Goal: Task Accomplishment & Management: Use online tool/utility

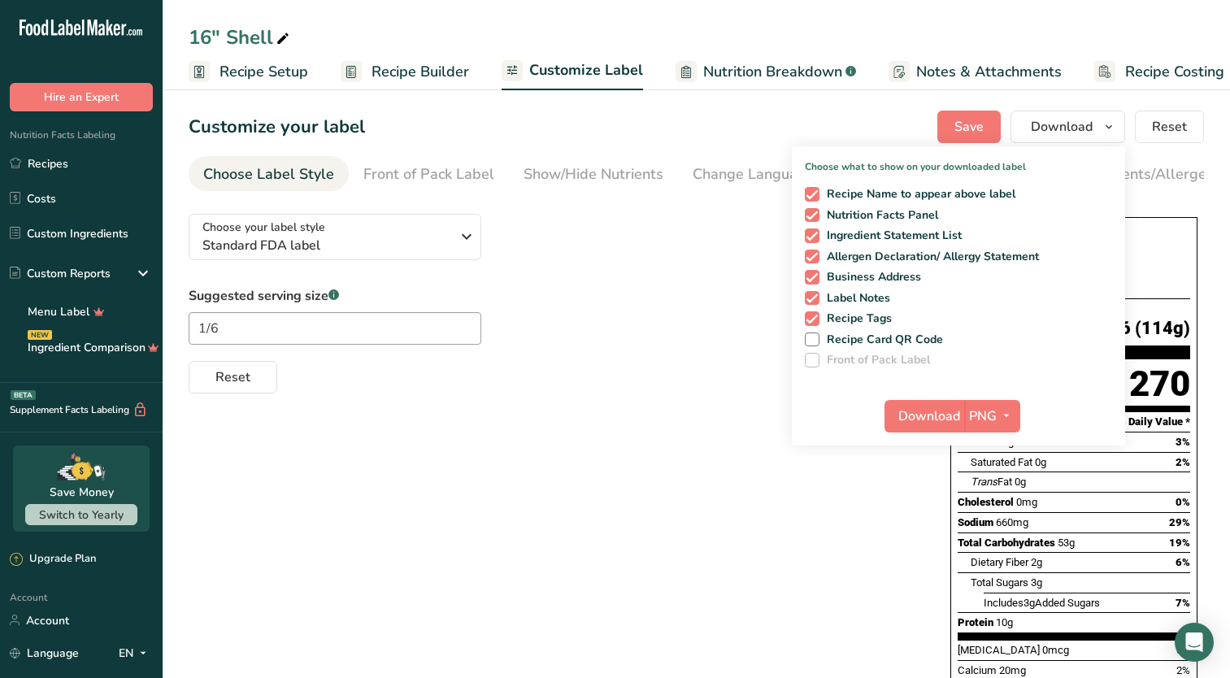
drag, startPoint x: 0, startPoint y: 0, endPoint x: 687, endPoint y: 375, distance: 782.6
click at [687, 375] on div "Reset" at bounding box center [553, 373] width 729 height 39
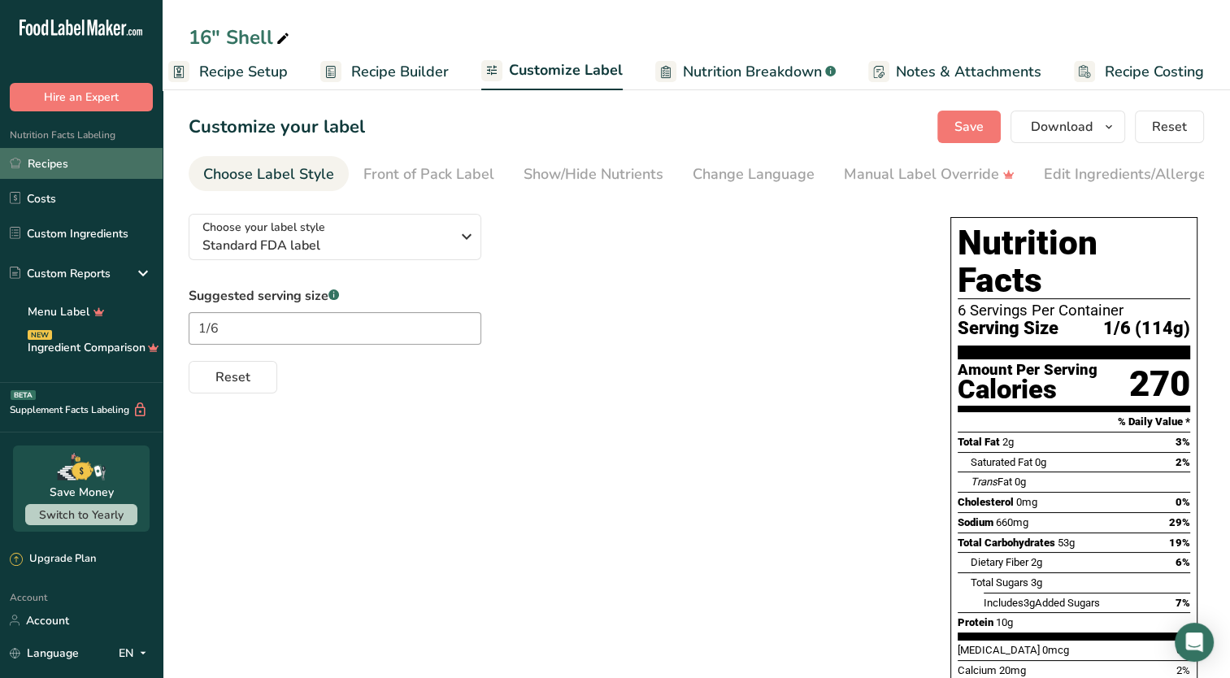
click at [65, 158] on link "Recipes" at bounding box center [81, 163] width 163 height 31
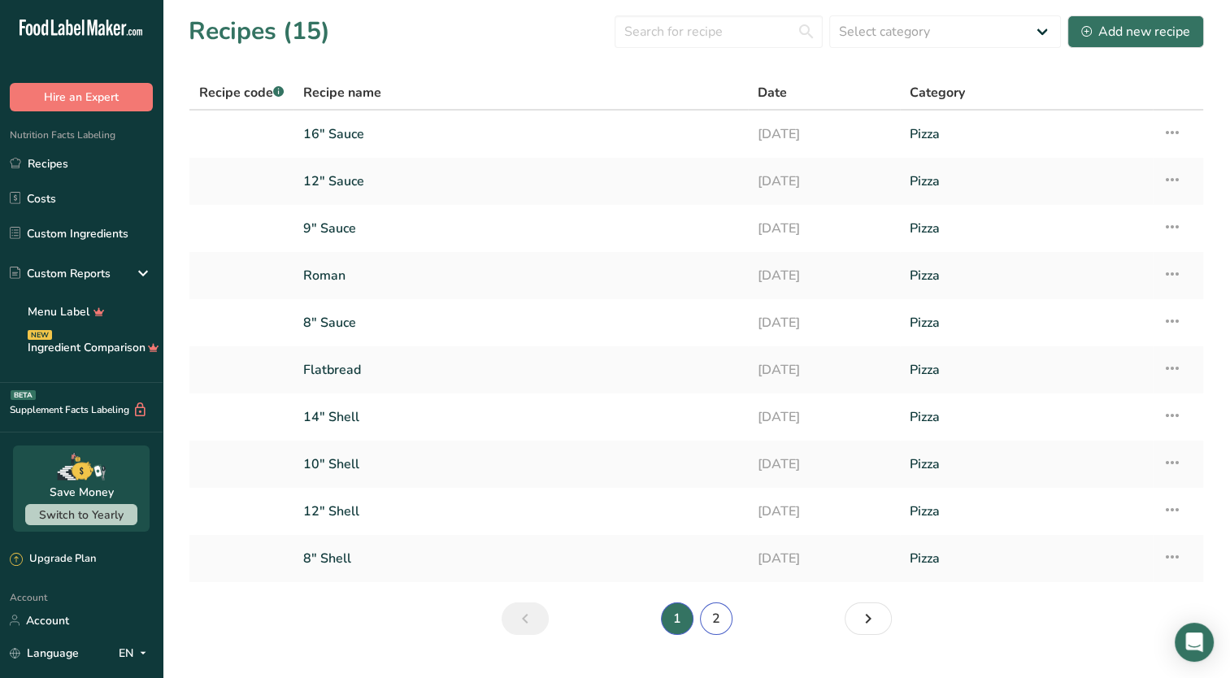
click at [716, 620] on link "2" at bounding box center [716, 618] width 33 height 33
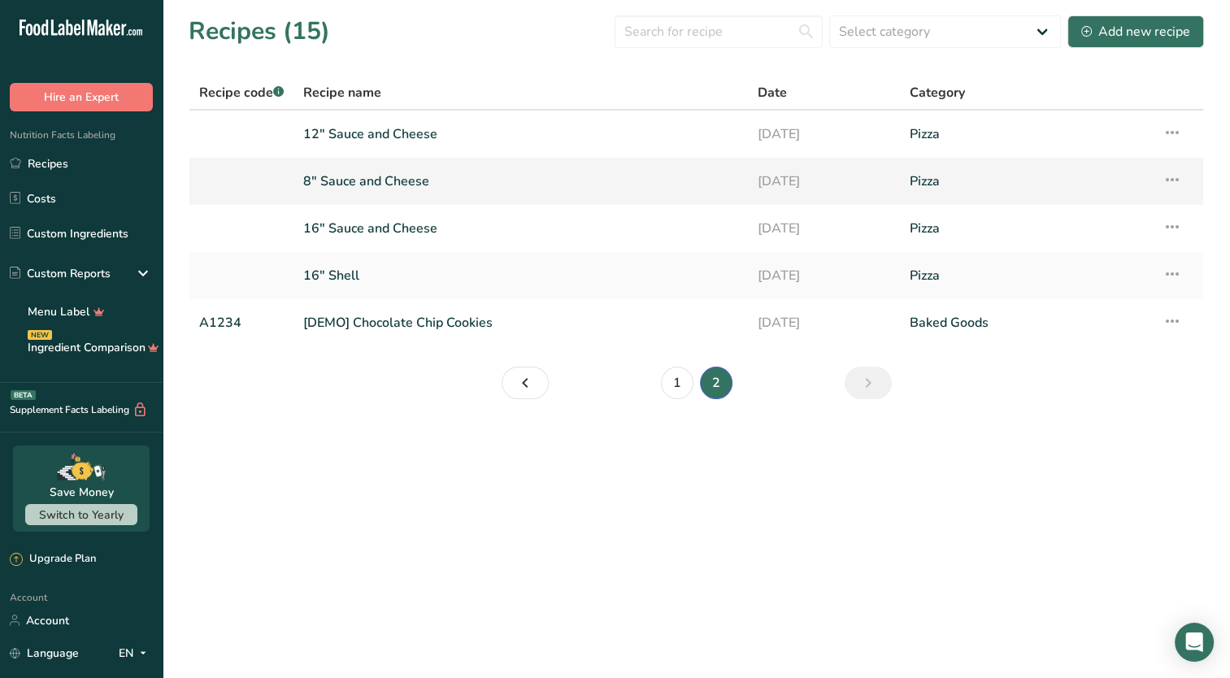
click at [528, 184] on link "8" Sauce and Cheese" at bounding box center [520, 181] width 435 height 34
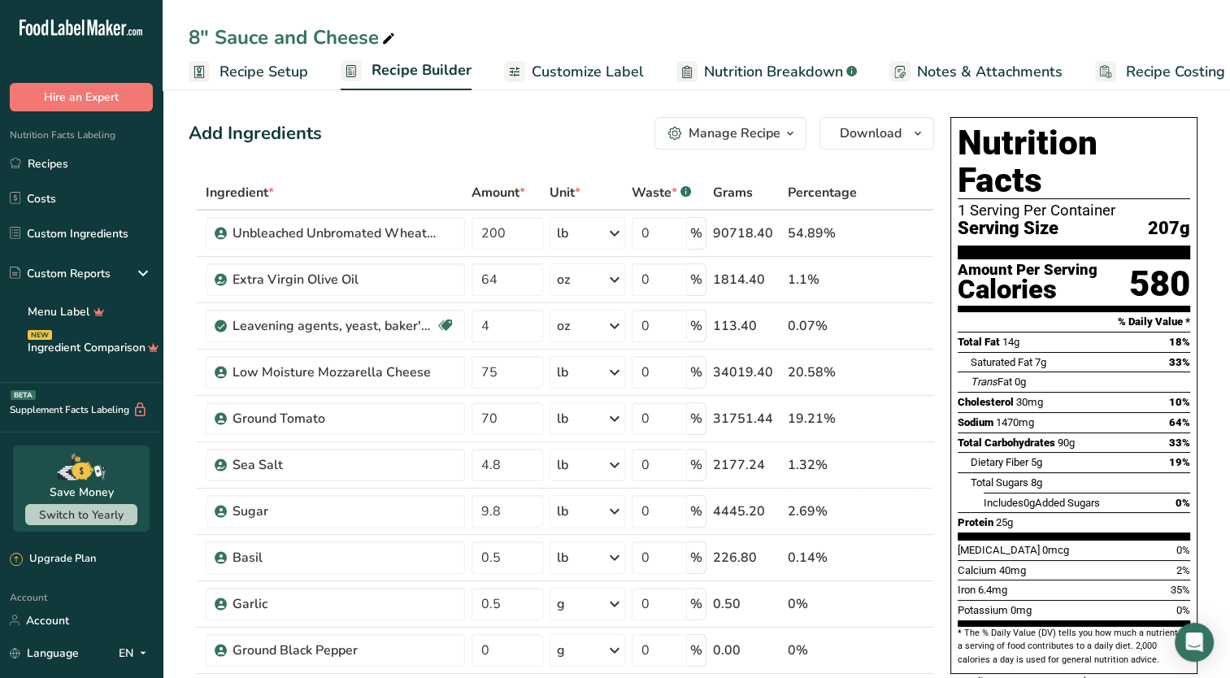
click at [276, 68] on span "Recipe Setup" at bounding box center [264, 72] width 89 height 22
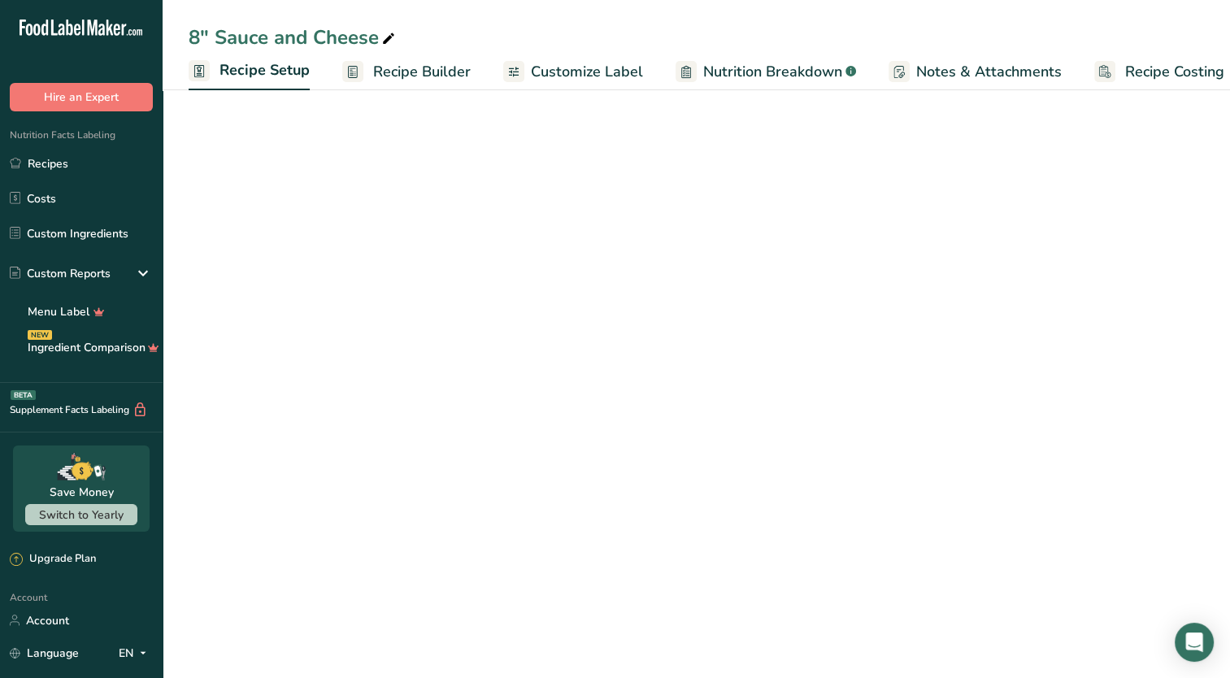
scroll to position [0, 6]
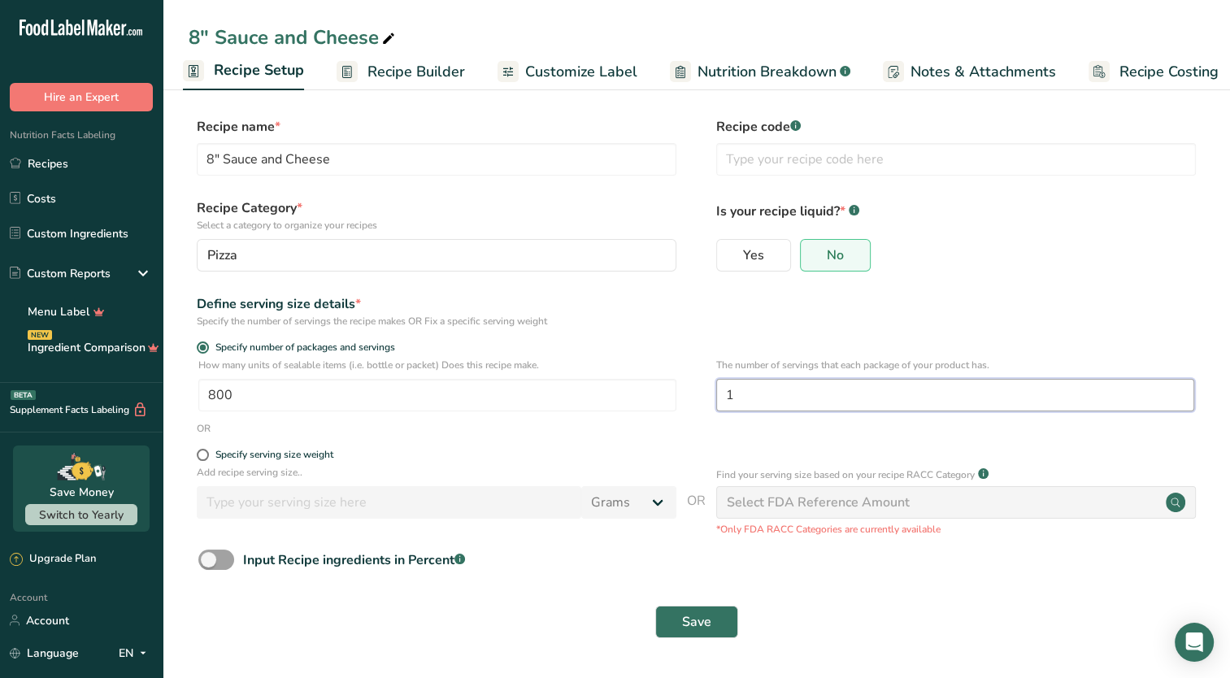
click at [764, 392] on input "1" at bounding box center [955, 395] width 478 height 33
type input "2"
click at [570, 80] on span "Customize Label" at bounding box center [581, 72] width 112 height 22
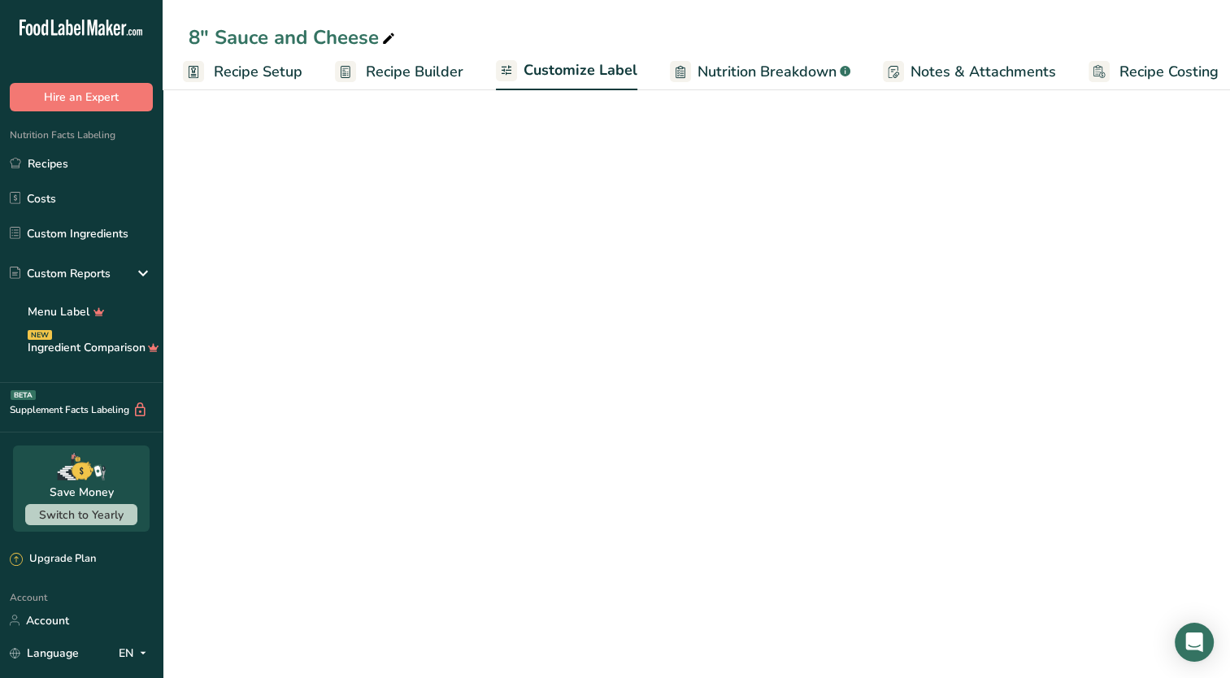
scroll to position [0, 20]
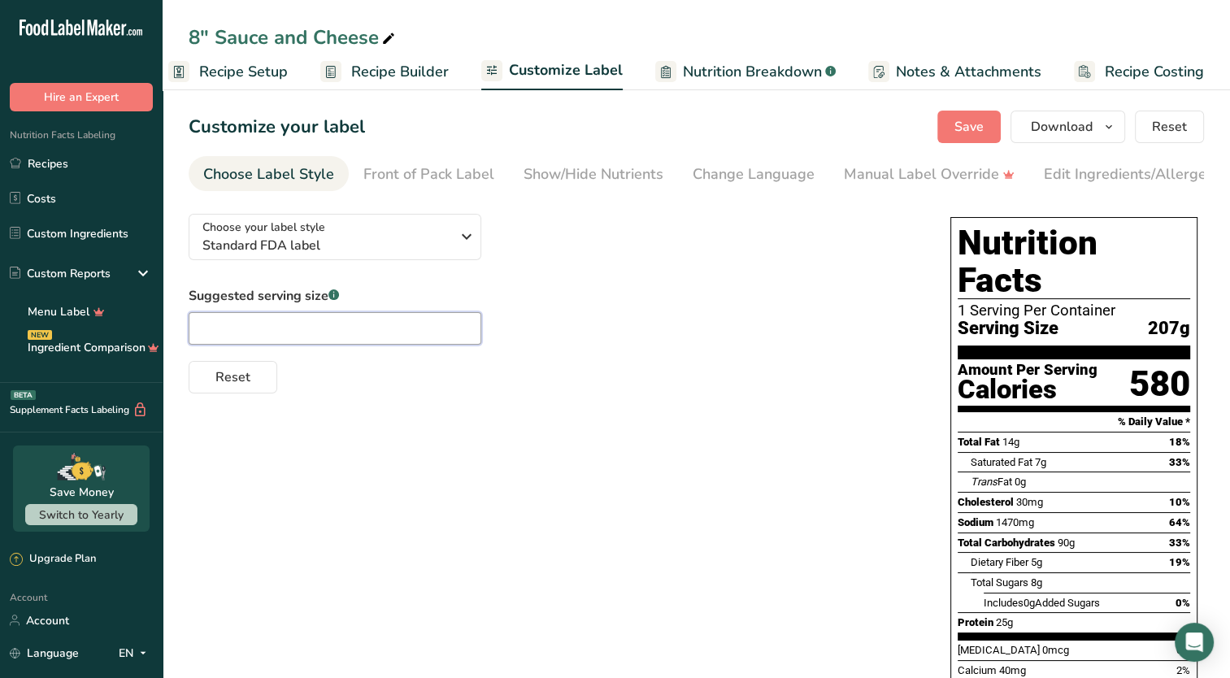
click at [251, 333] on input "text" at bounding box center [335, 328] width 293 height 33
type input "1/2"
click at [527, 338] on div "Suggested serving size .a-a{fill:#347362;}.b-a{fill:#fff;} 1/2 Reset" at bounding box center [553, 339] width 729 height 107
click at [976, 127] on span "Save" at bounding box center [969, 127] width 29 height 20
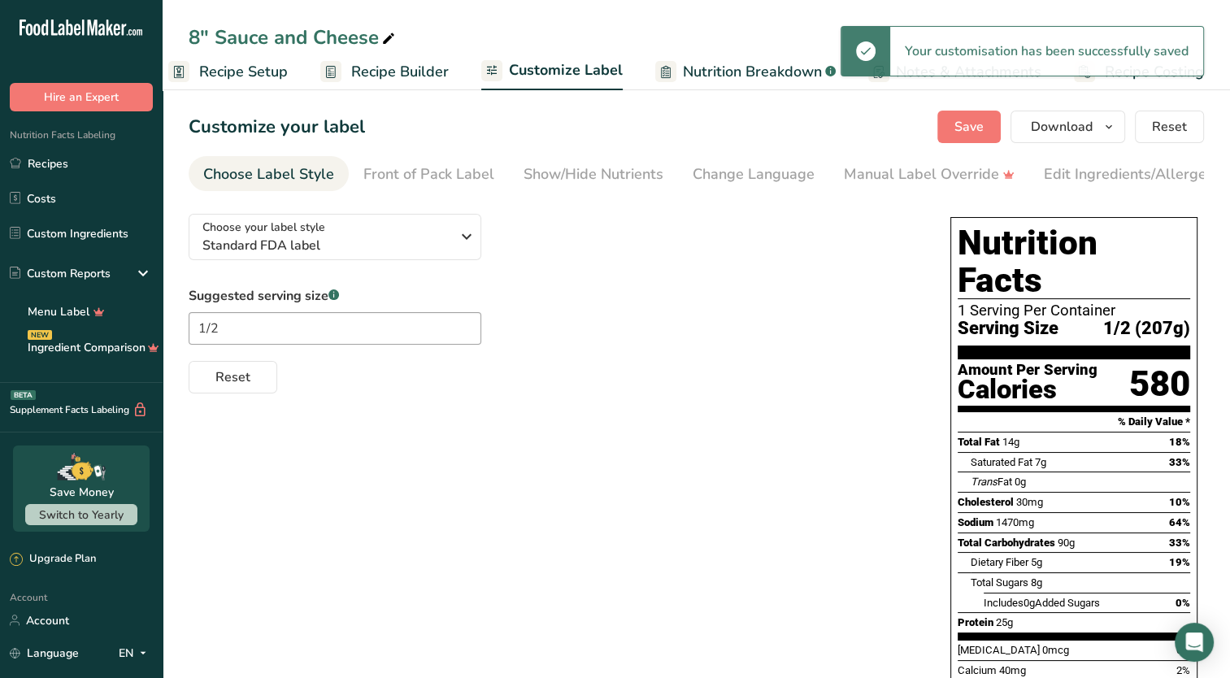
click at [250, 76] on span "Recipe Setup" at bounding box center [243, 72] width 89 height 22
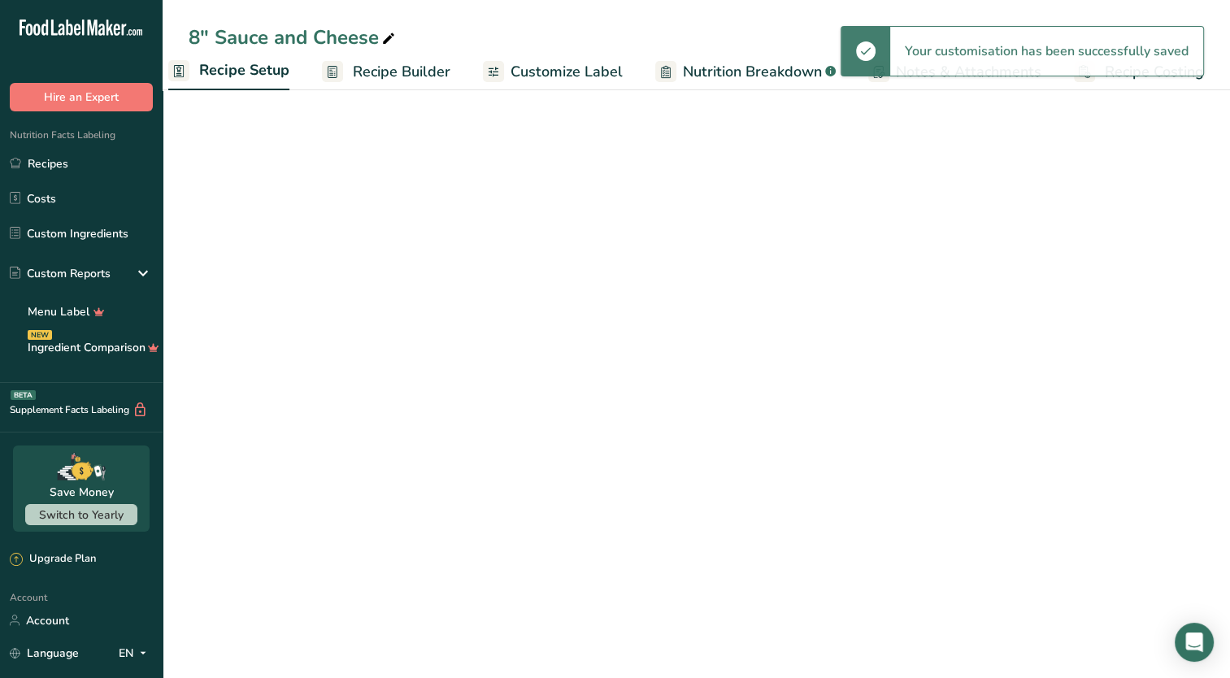
scroll to position [0, 6]
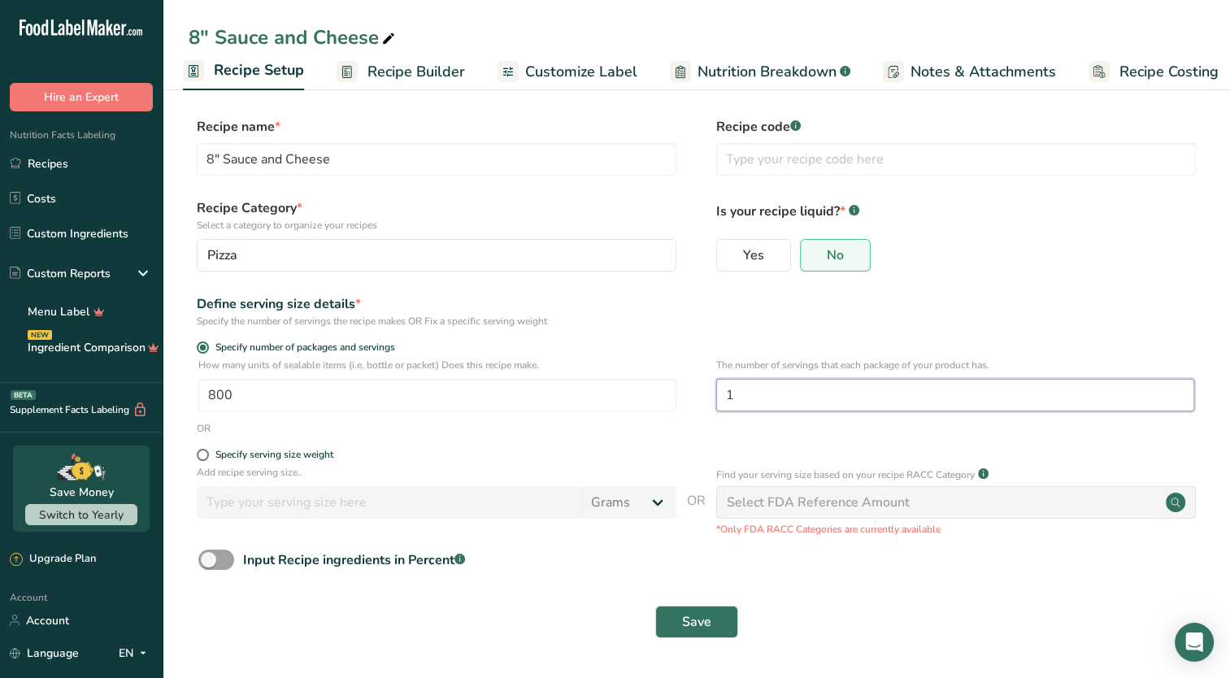
click at [728, 398] on input "1" at bounding box center [955, 395] width 478 height 33
type input "2"
click at [706, 627] on span "Save" at bounding box center [696, 622] width 29 height 20
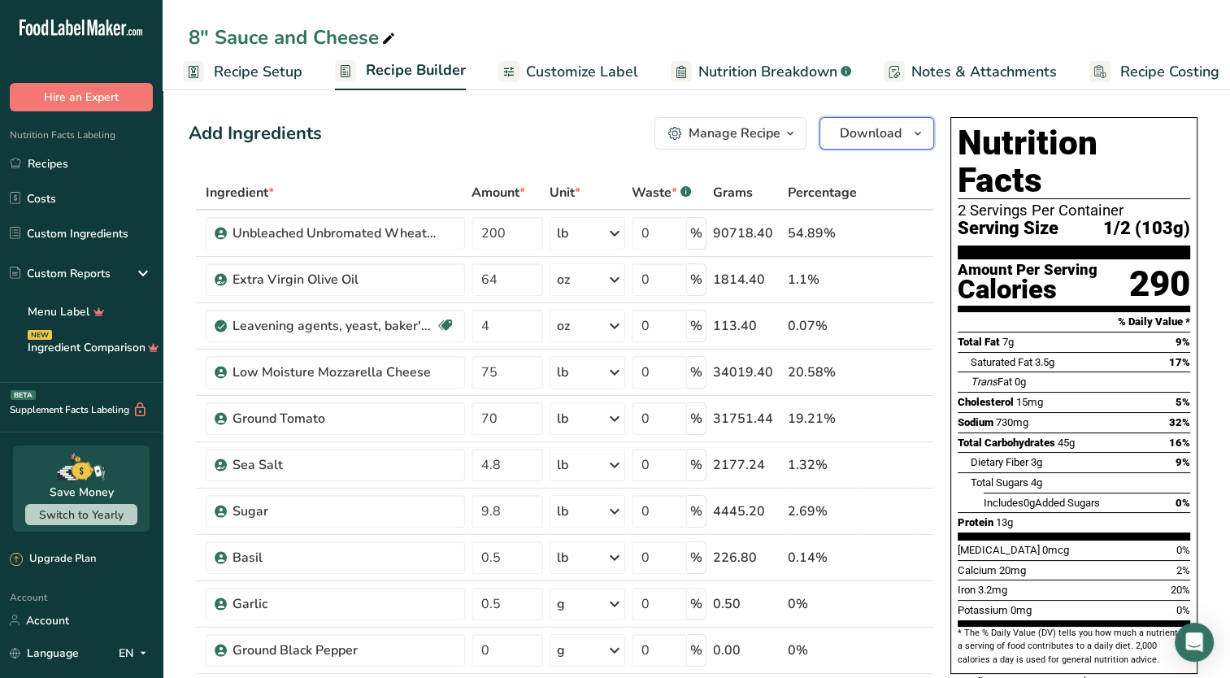
click at [907, 132] on button "Download" at bounding box center [877, 133] width 115 height 33
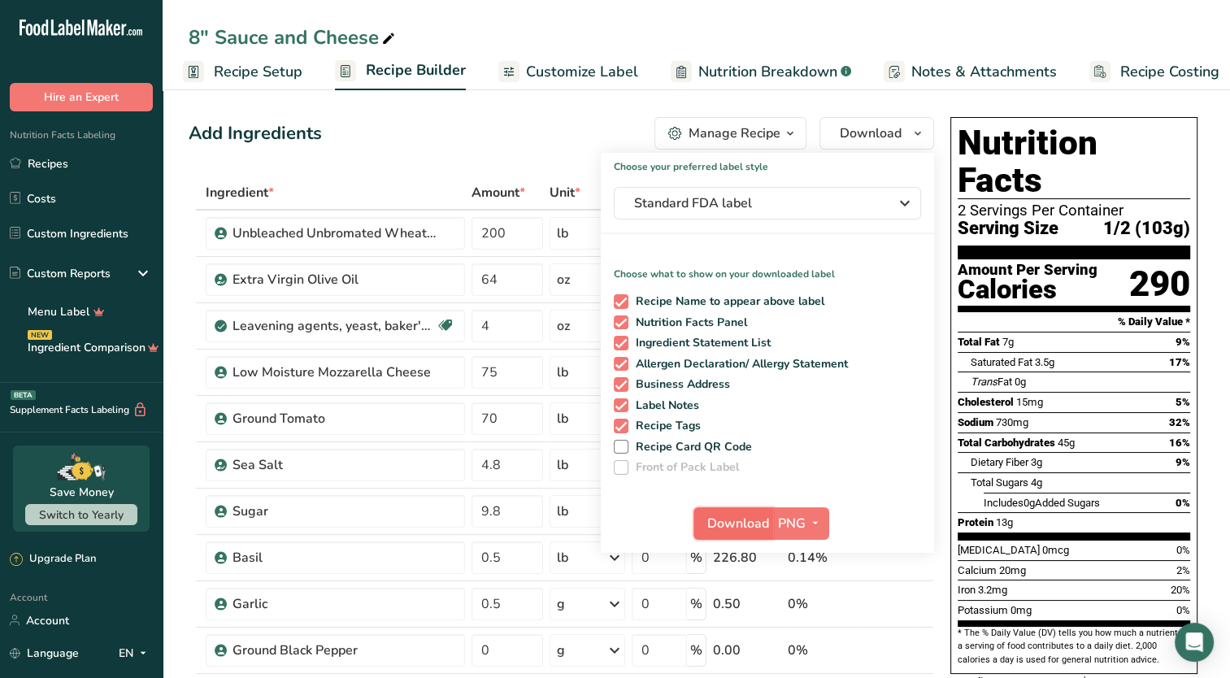
click at [736, 520] on span "Download" at bounding box center [738, 524] width 62 height 20
click at [57, 153] on link "Recipes" at bounding box center [81, 163] width 163 height 31
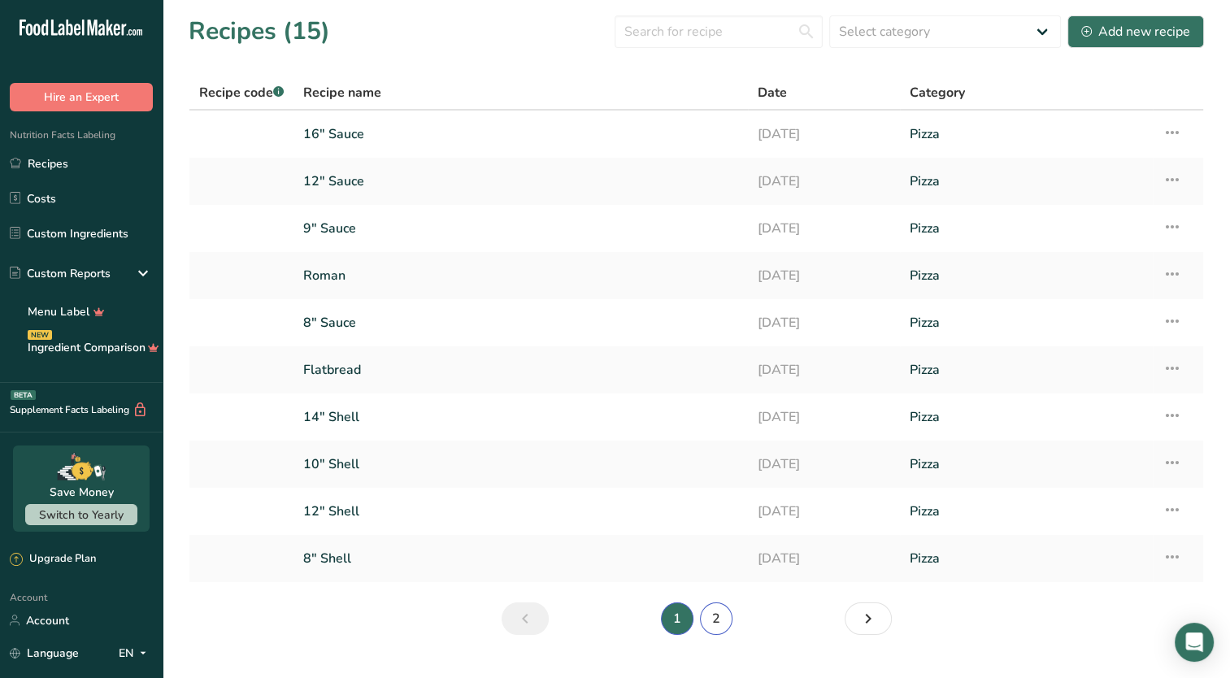
click at [710, 621] on link "2" at bounding box center [716, 618] width 33 height 33
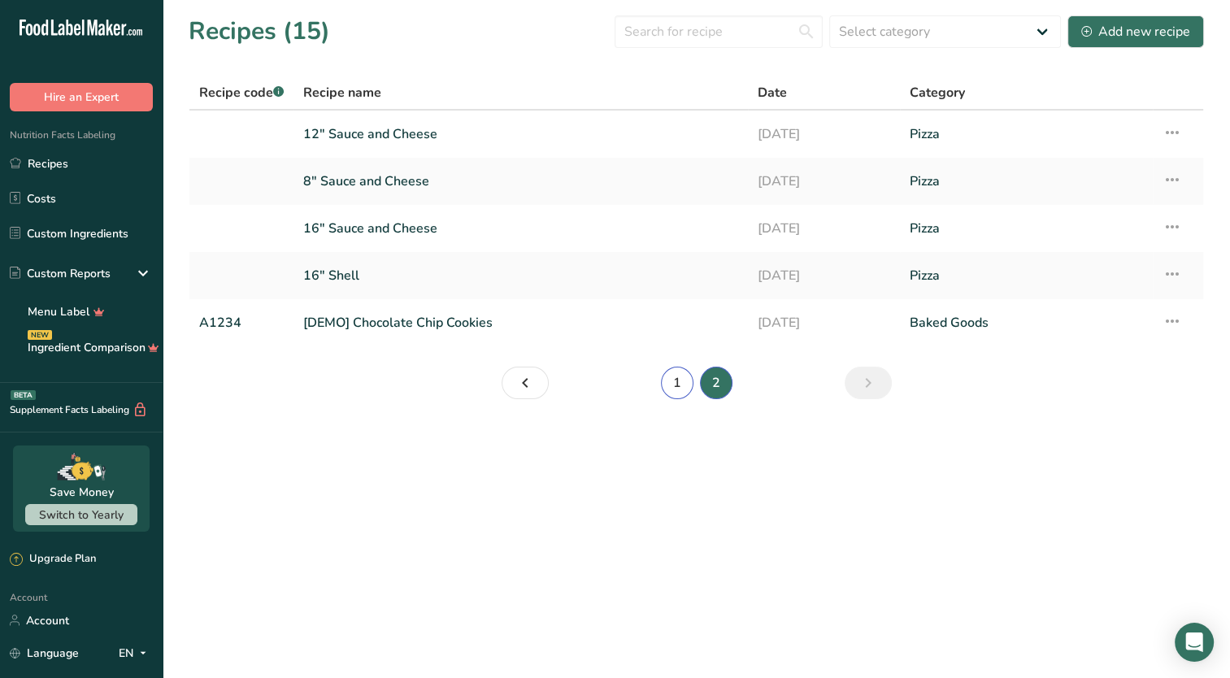
click at [676, 381] on link "1" at bounding box center [677, 383] width 33 height 33
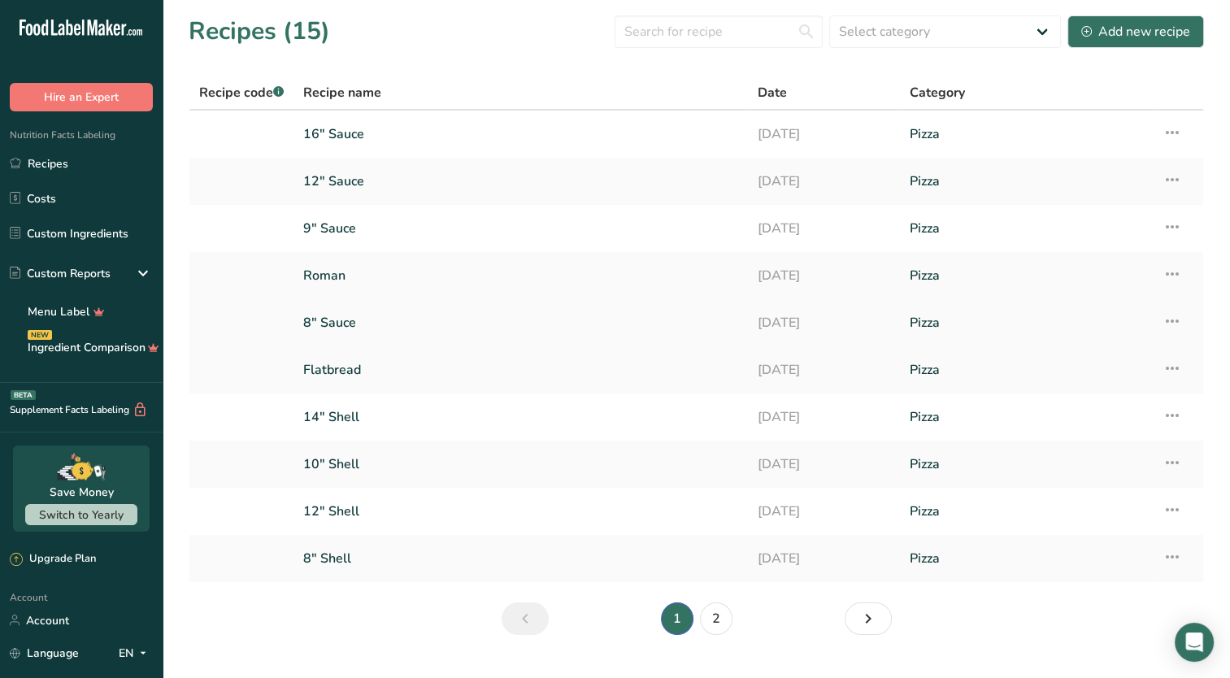
click at [373, 324] on link "8" Sauce" at bounding box center [520, 323] width 435 height 34
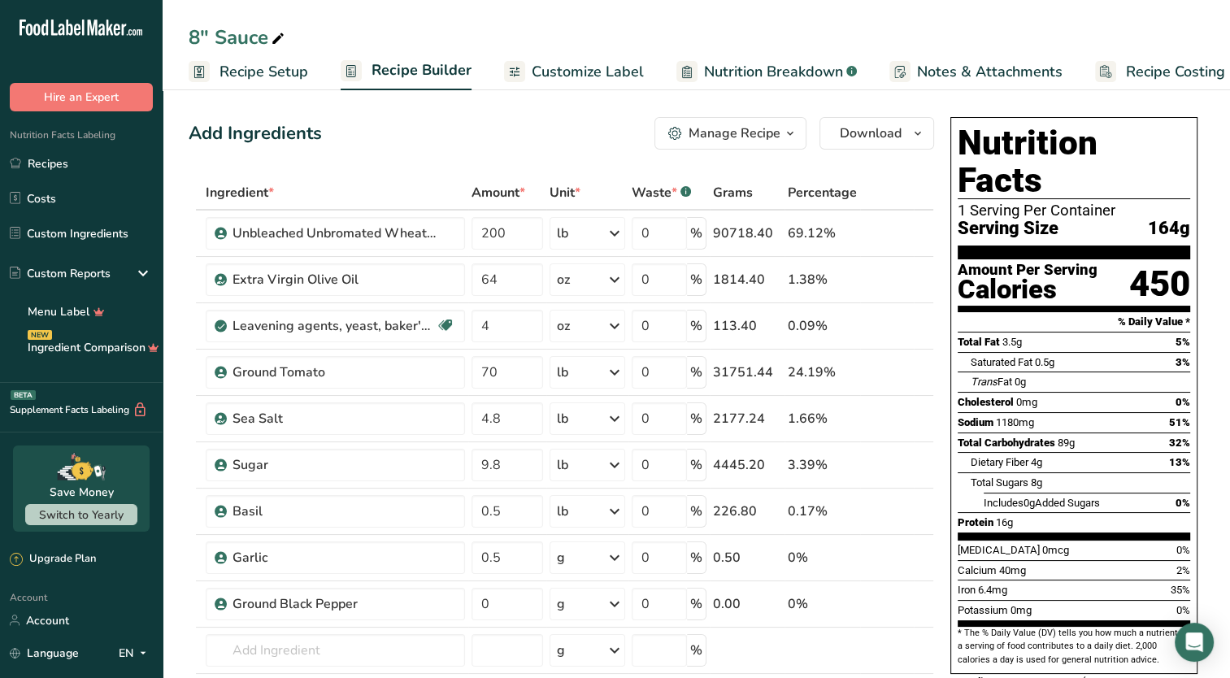
click at [272, 80] on span "Recipe Setup" at bounding box center [264, 72] width 89 height 22
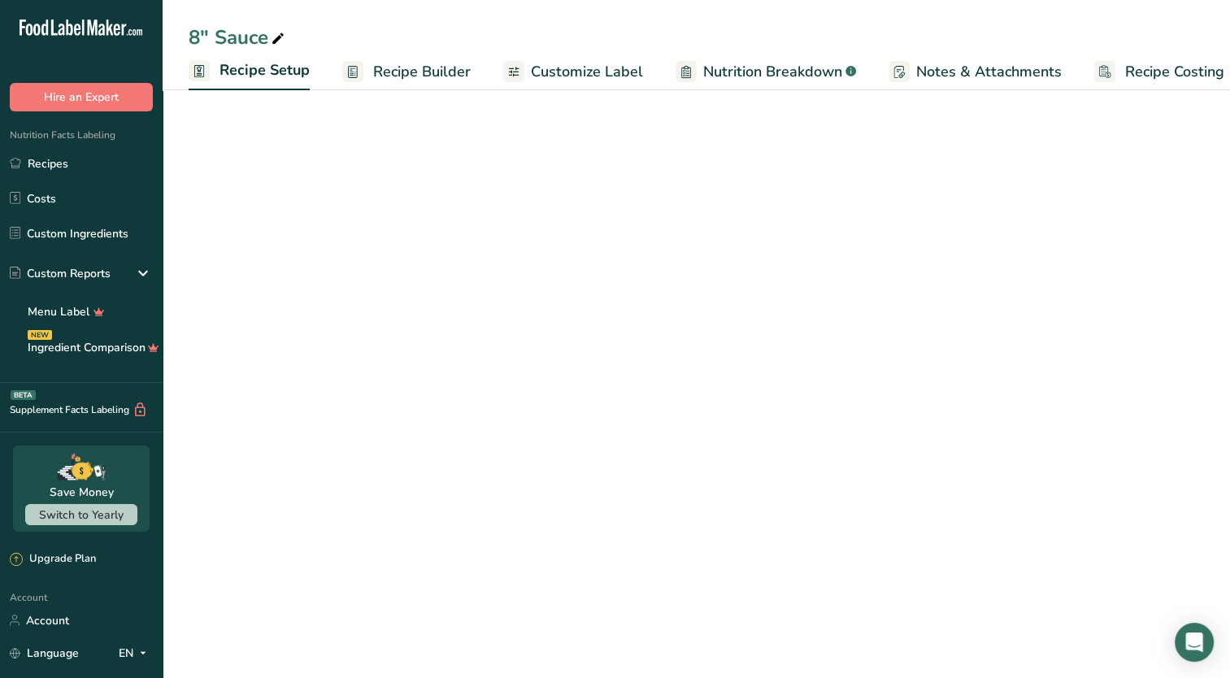
scroll to position [0, 6]
click at [272, 80] on span "Recipe Setup" at bounding box center [259, 70] width 90 height 22
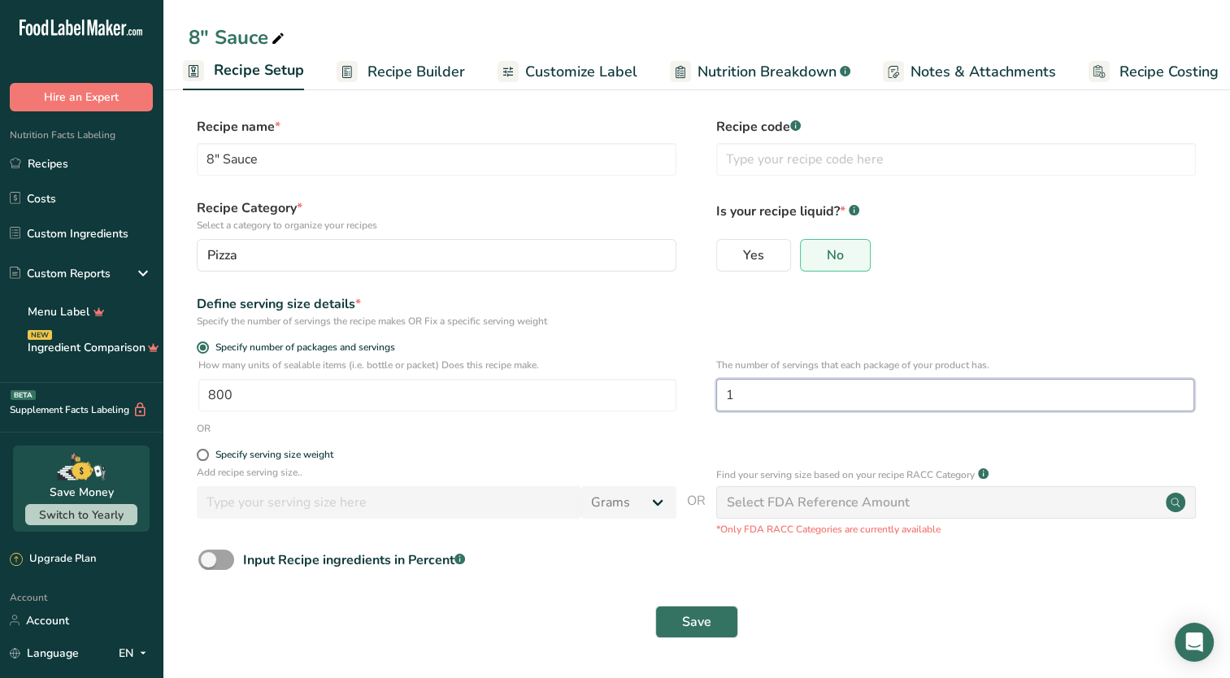
click at [763, 405] on input "1" at bounding box center [955, 395] width 478 height 33
type input "2"
click at [689, 626] on span "Save" at bounding box center [696, 622] width 29 height 20
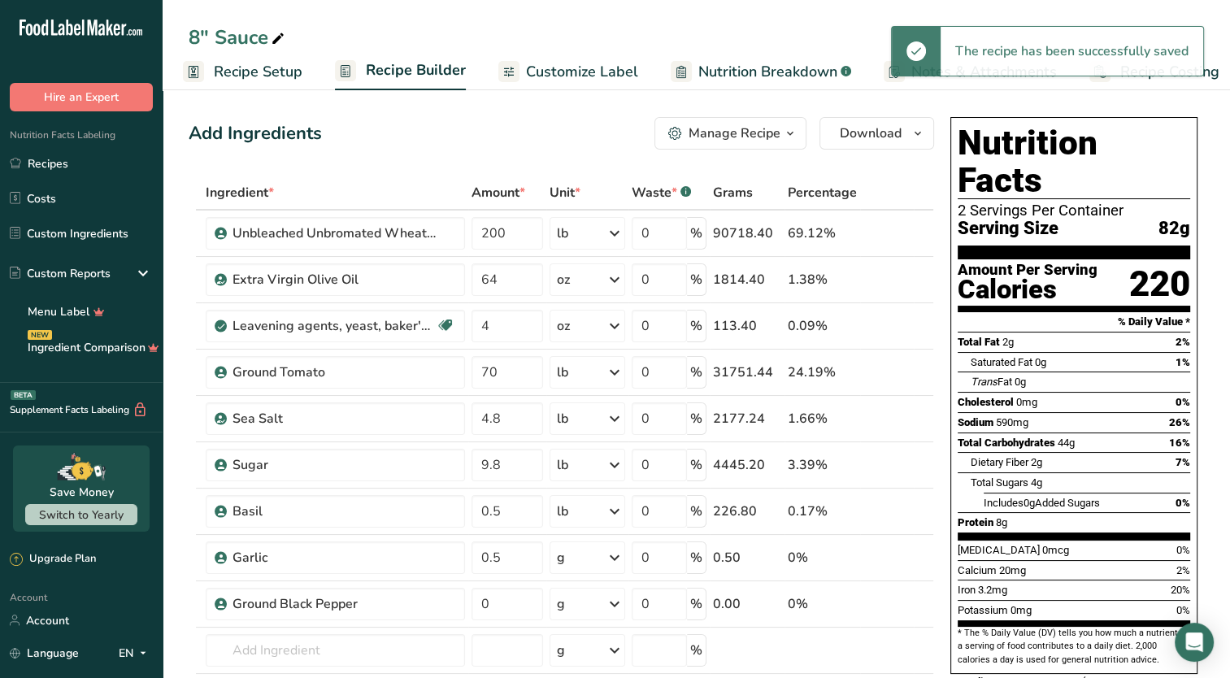
click at [569, 76] on span "Customize Label" at bounding box center [582, 72] width 112 height 22
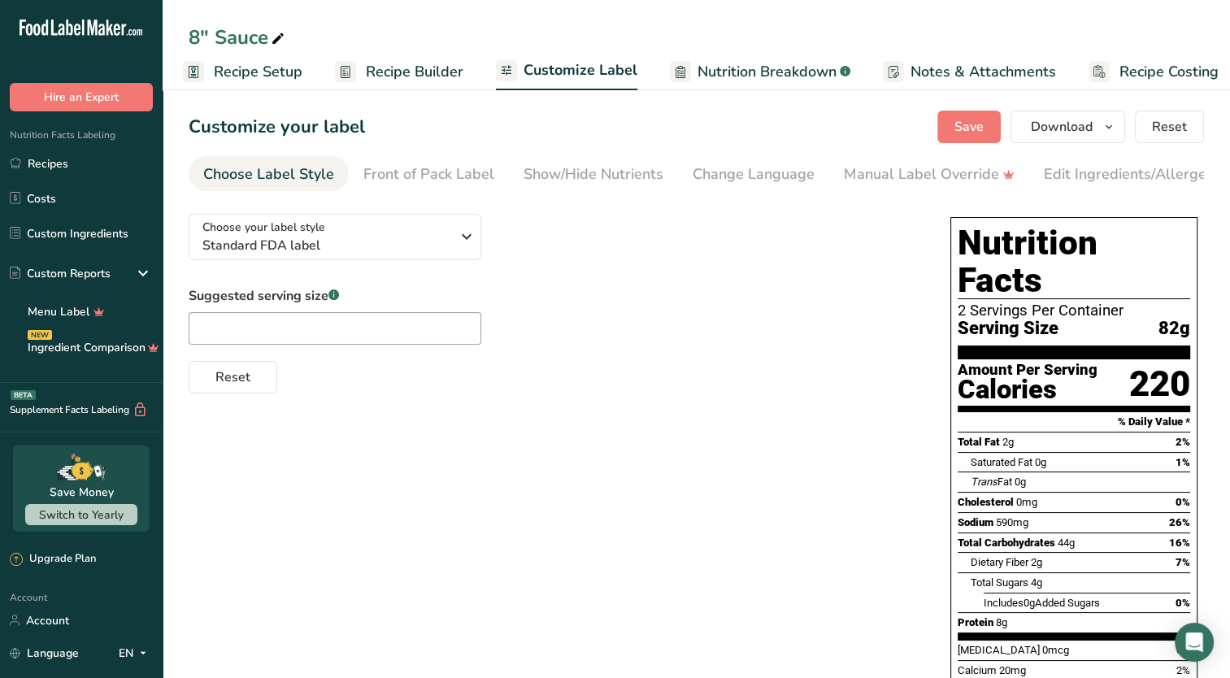
scroll to position [0, 20]
click at [270, 340] on input "text" at bounding box center [335, 328] width 293 height 33
type input "1/2"
click at [523, 411] on div "Choose your label style Standard FDA label USA (FDA) Standard FDA label Tabular…" at bounding box center [697, 552] width 1016 height 702
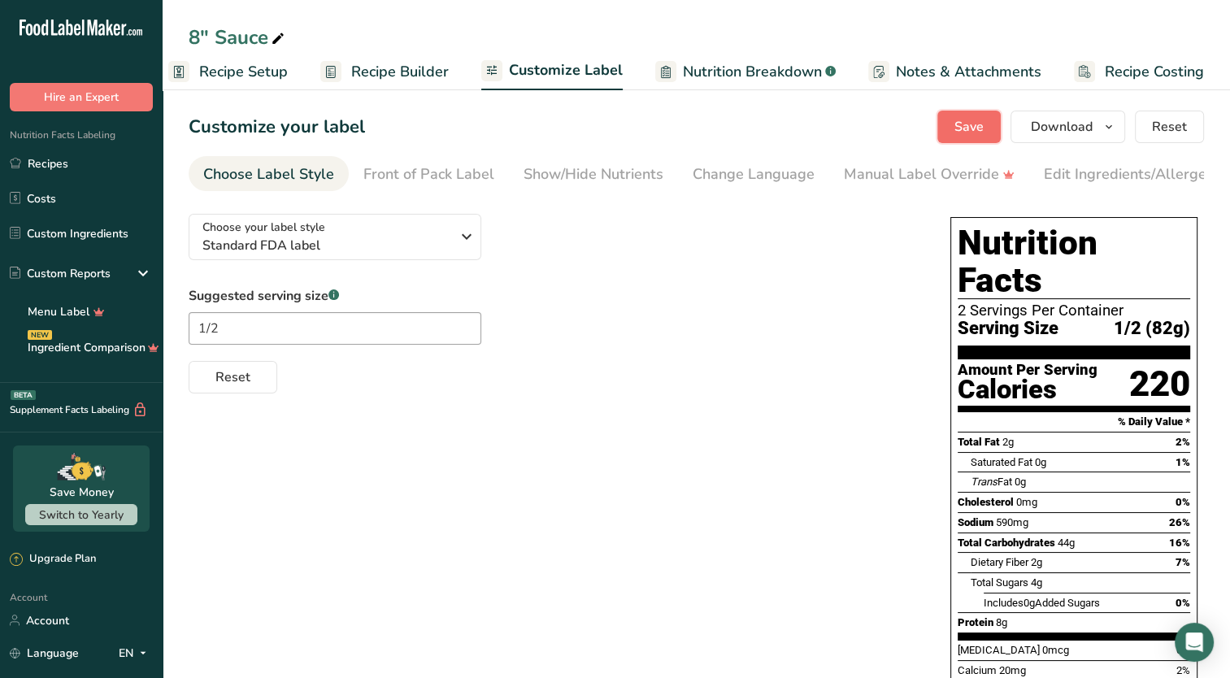
click at [960, 133] on span "Save" at bounding box center [969, 127] width 29 height 20
click at [968, 133] on span "Save" at bounding box center [969, 127] width 29 height 20
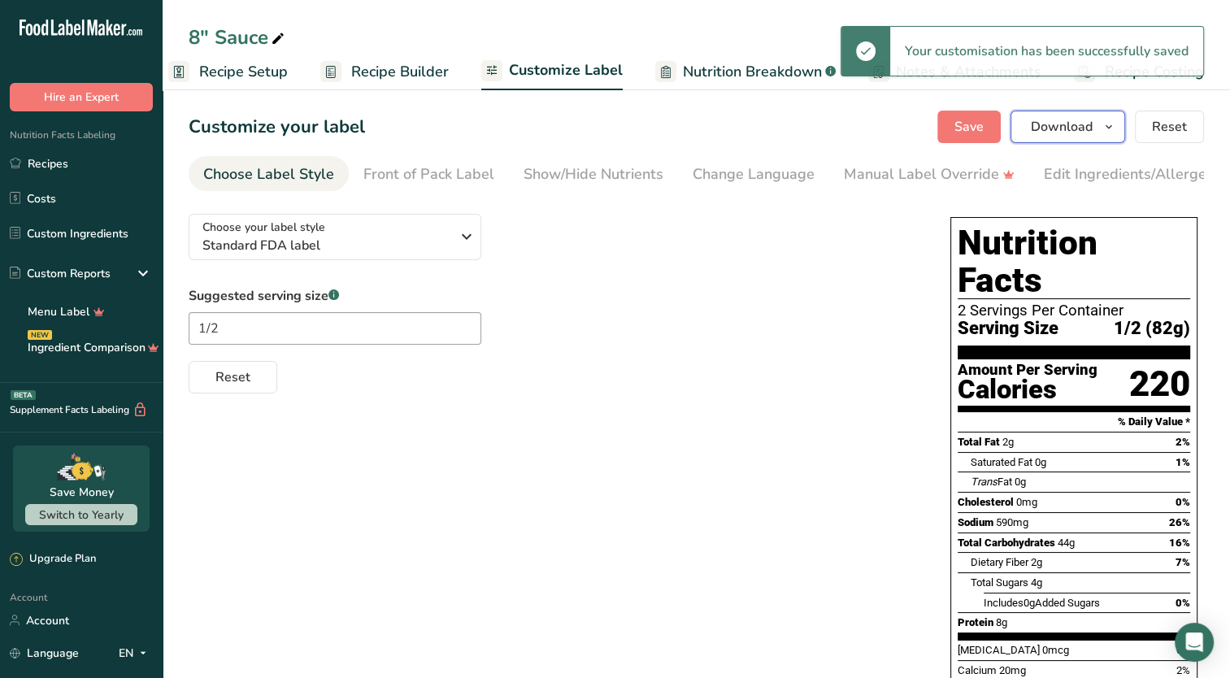
click at [1067, 133] on span "Download" at bounding box center [1062, 127] width 62 height 20
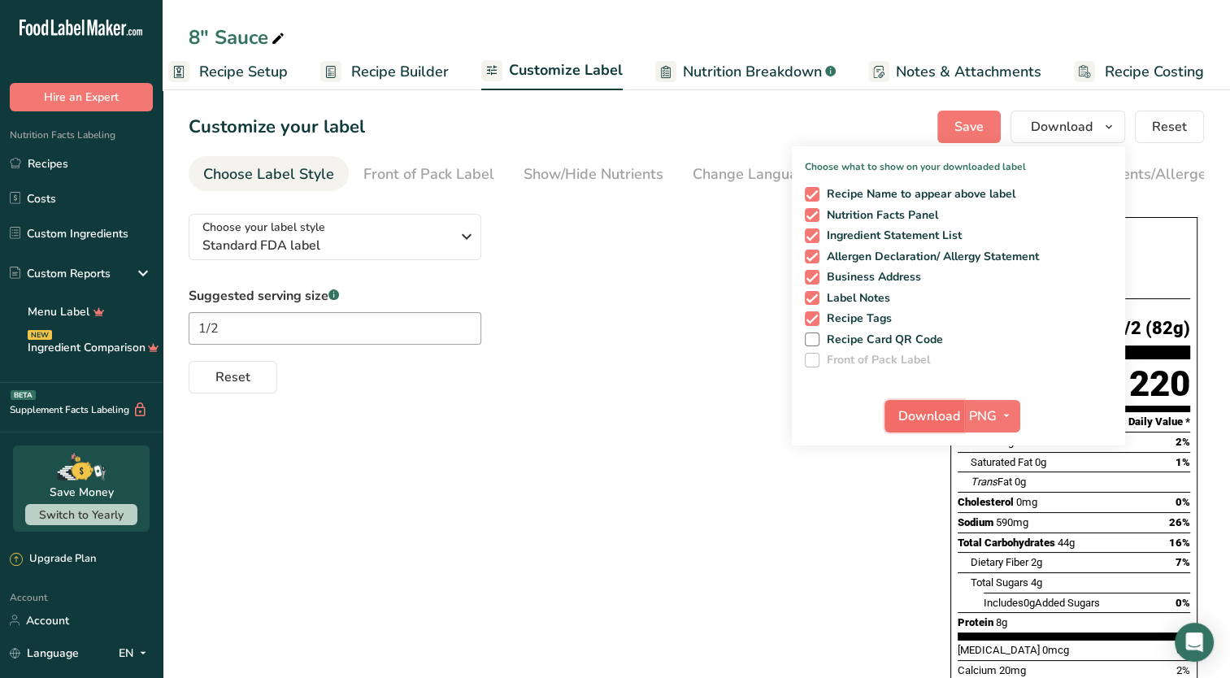
click at [948, 415] on span "Download" at bounding box center [929, 417] width 62 height 20
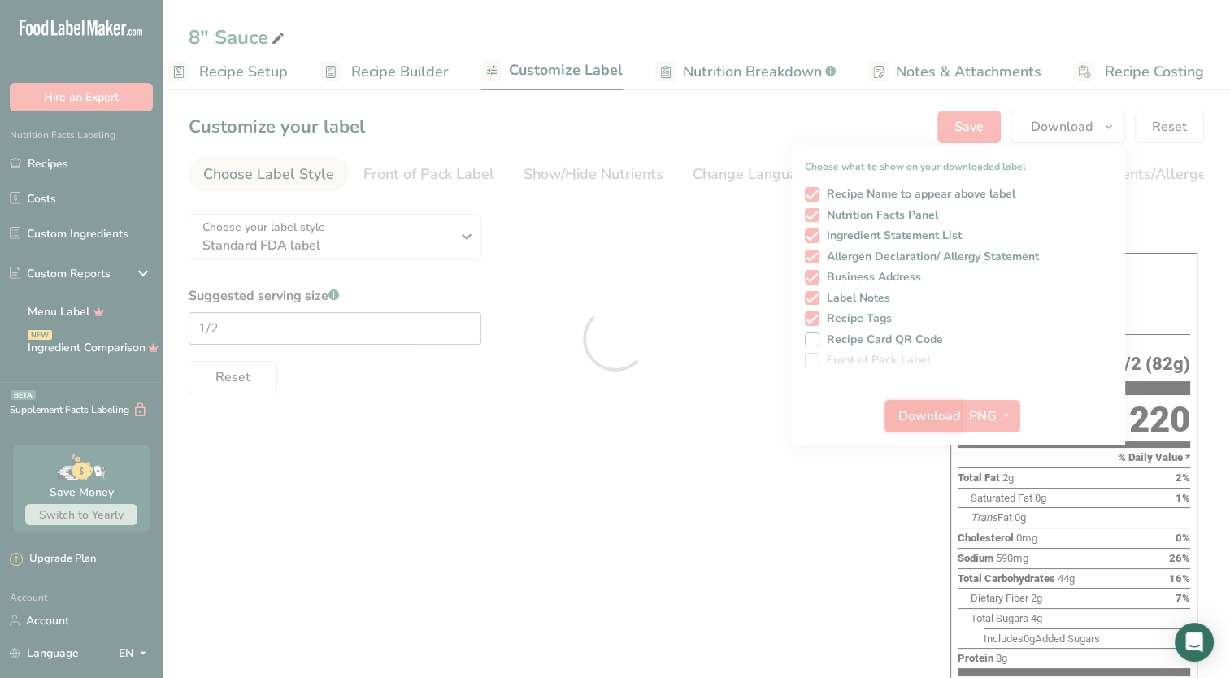
scroll to position [0, 0]
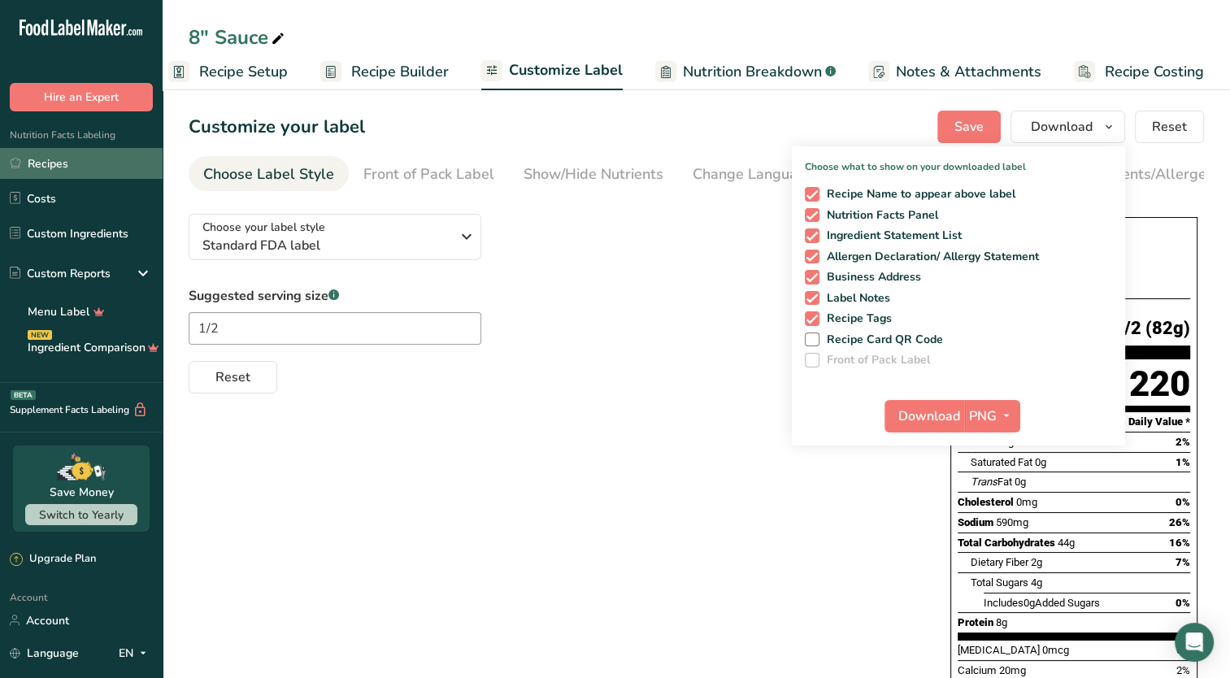
click at [39, 167] on link "Recipes" at bounding box center [81, 163] width 163 height 31
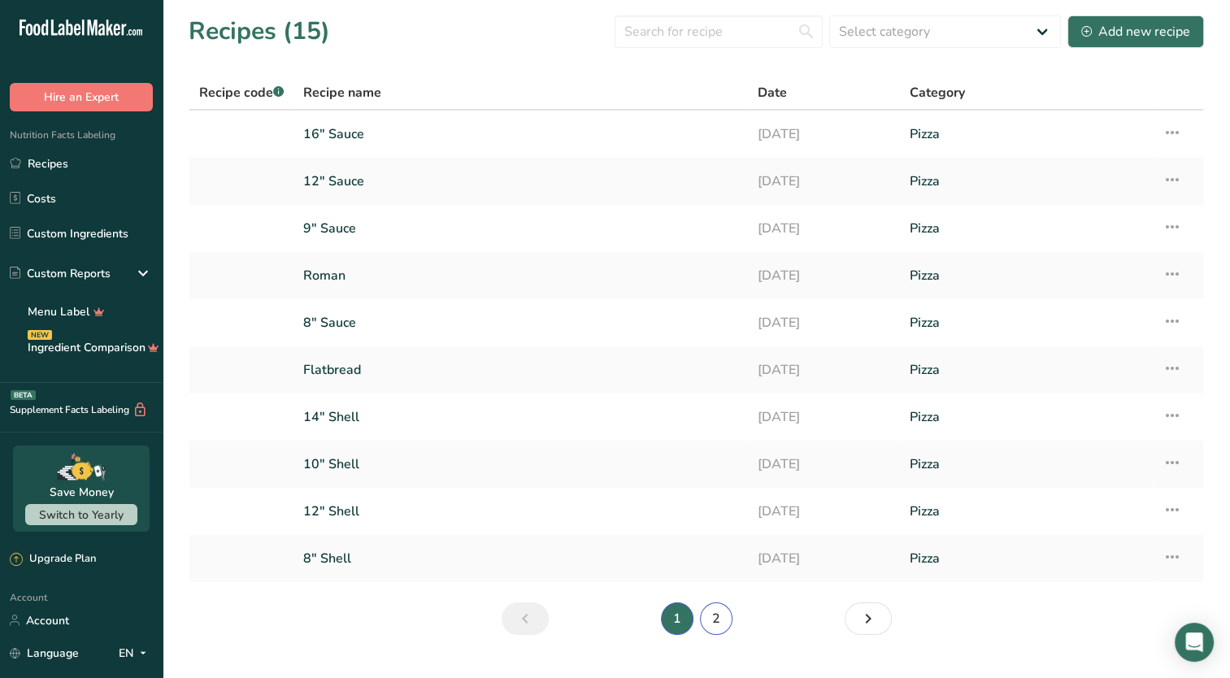
click at [718, 615] on link "2" at bounding box center [716, 618] width 33 height 33
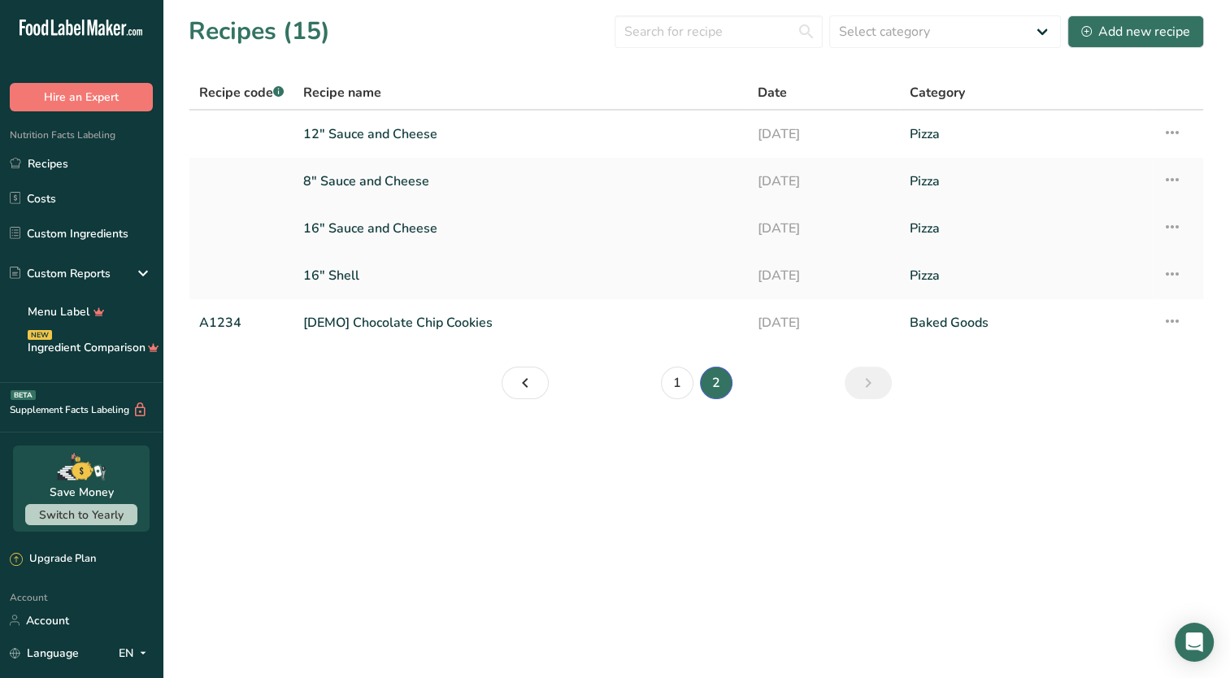
click at [469, 223] on link "16" Sauce and Cheese" at bounding box center [520, 228] width 435 height 34
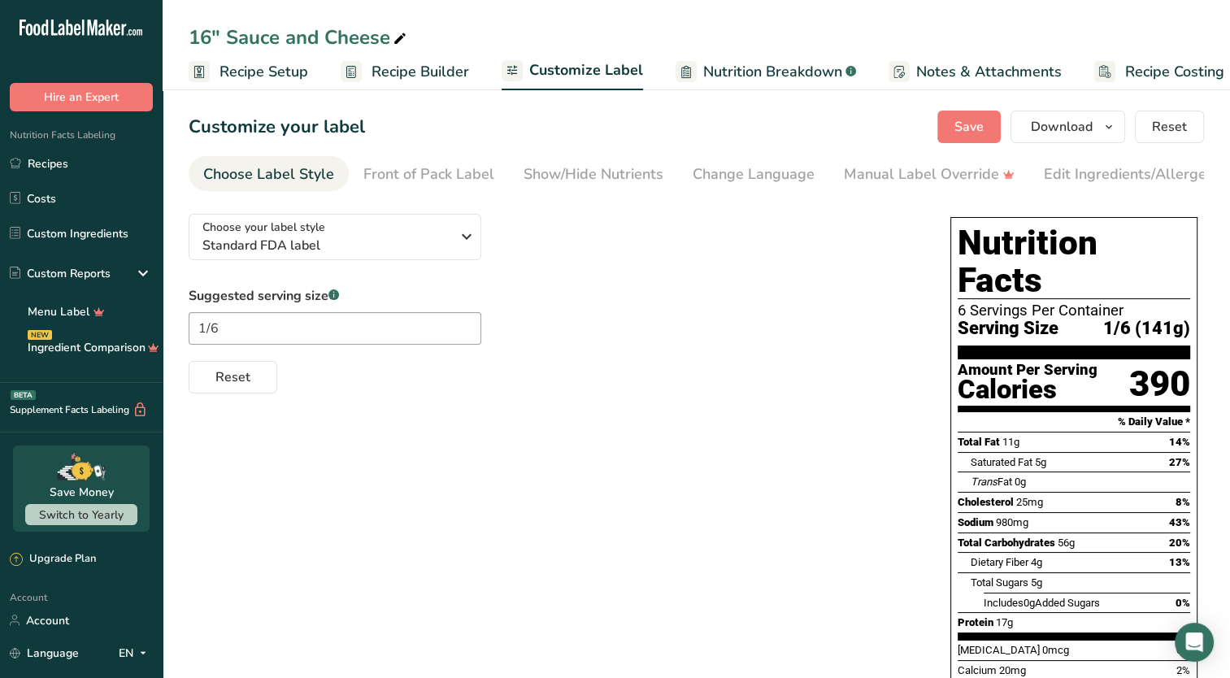
scroll to position [0, 20]
click at [259, 337] on input "1/6" at bounding box center [335, 328] width 293 height 33
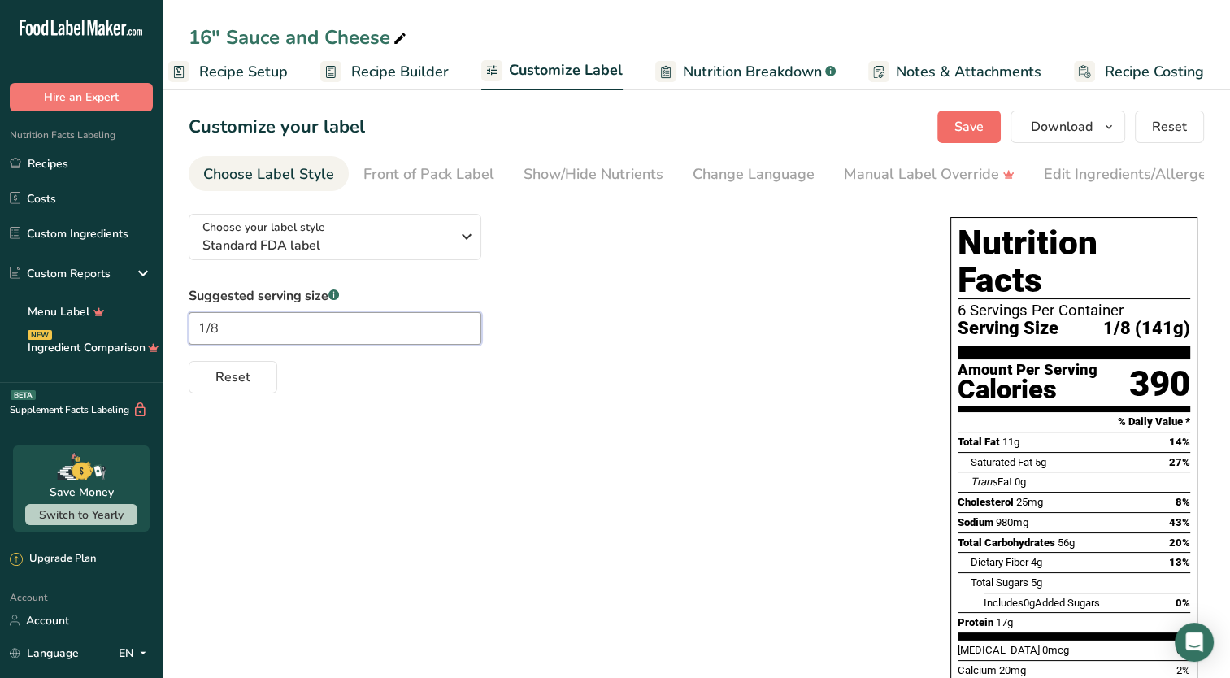
type input "1/8"
click at [980, 132] on span "Save" at bounding box center [969, 127] width 29 height 20
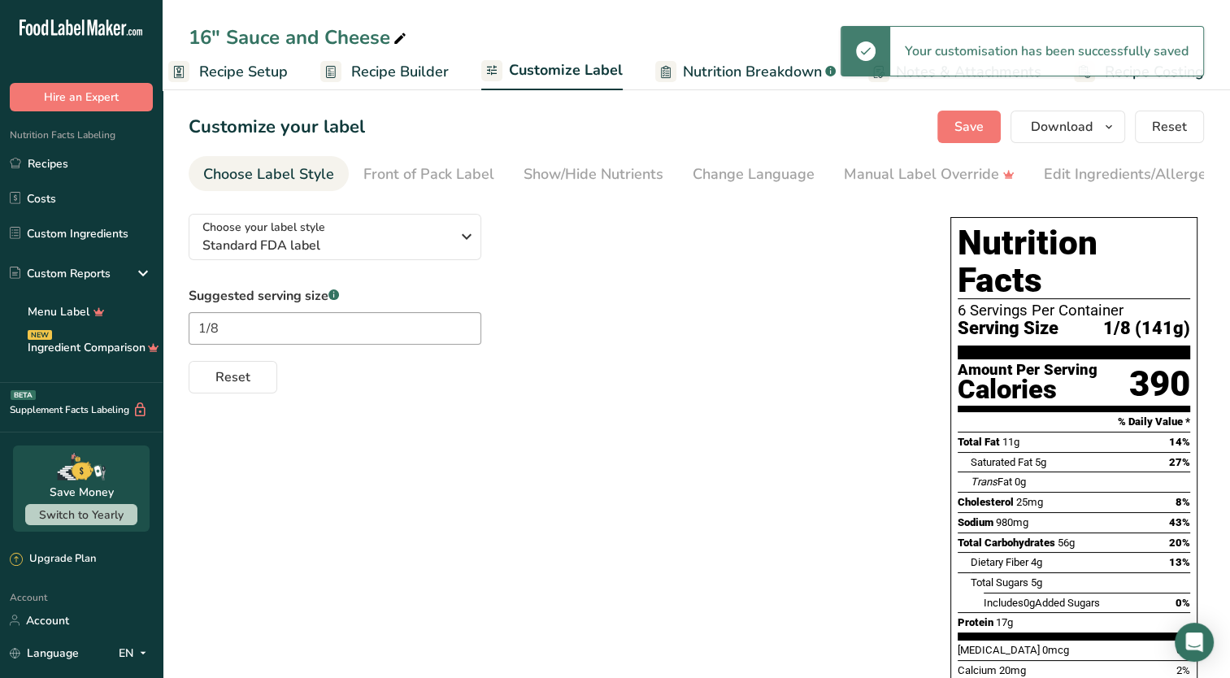
click at [263, 68] on span "Recipe Setup" at bounding box center [243, 72] width 89 height 22
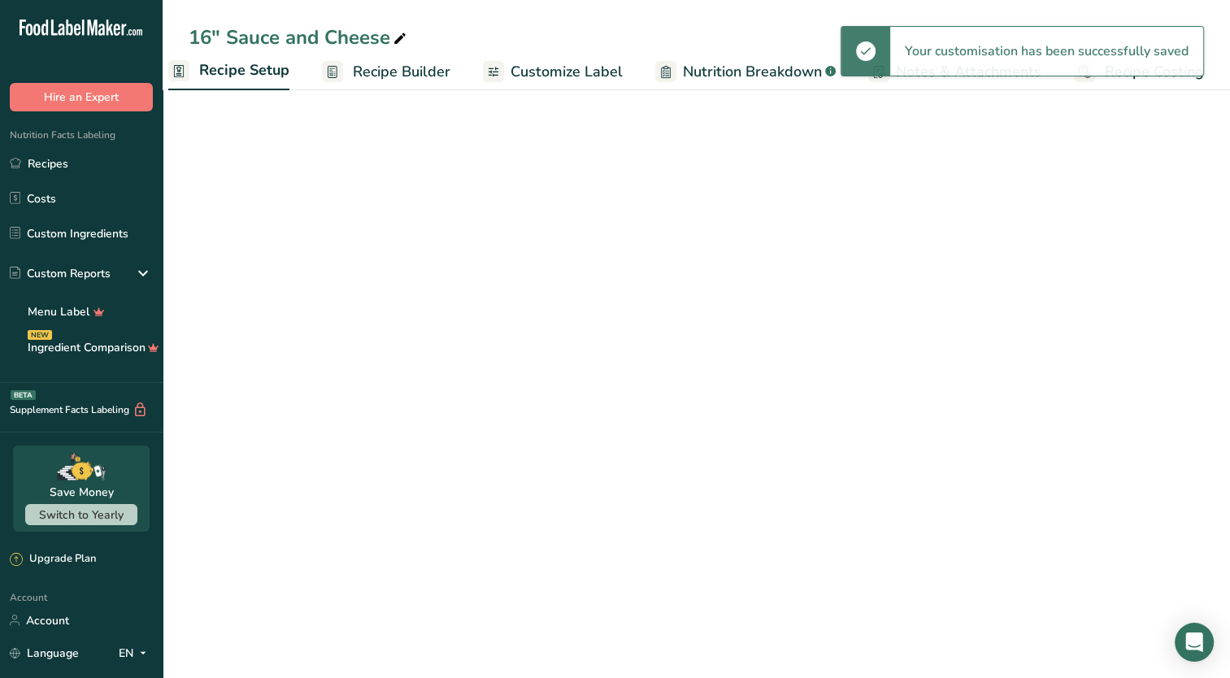
scroll to position [0, 6]
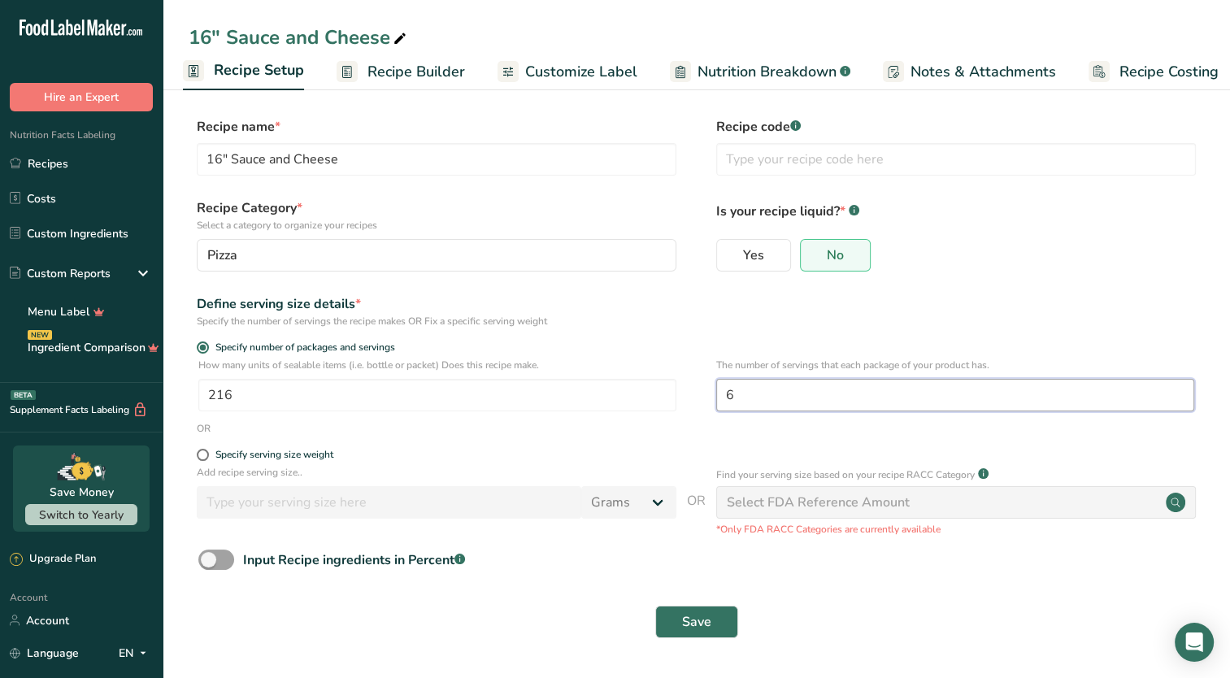
click at [746, 400] on input "6" at bounding box center [955, 395] width 478 height 33
type input "8"
click at [686, 630] on span "Save" at bounding box center [696, 622] width 29 height 20
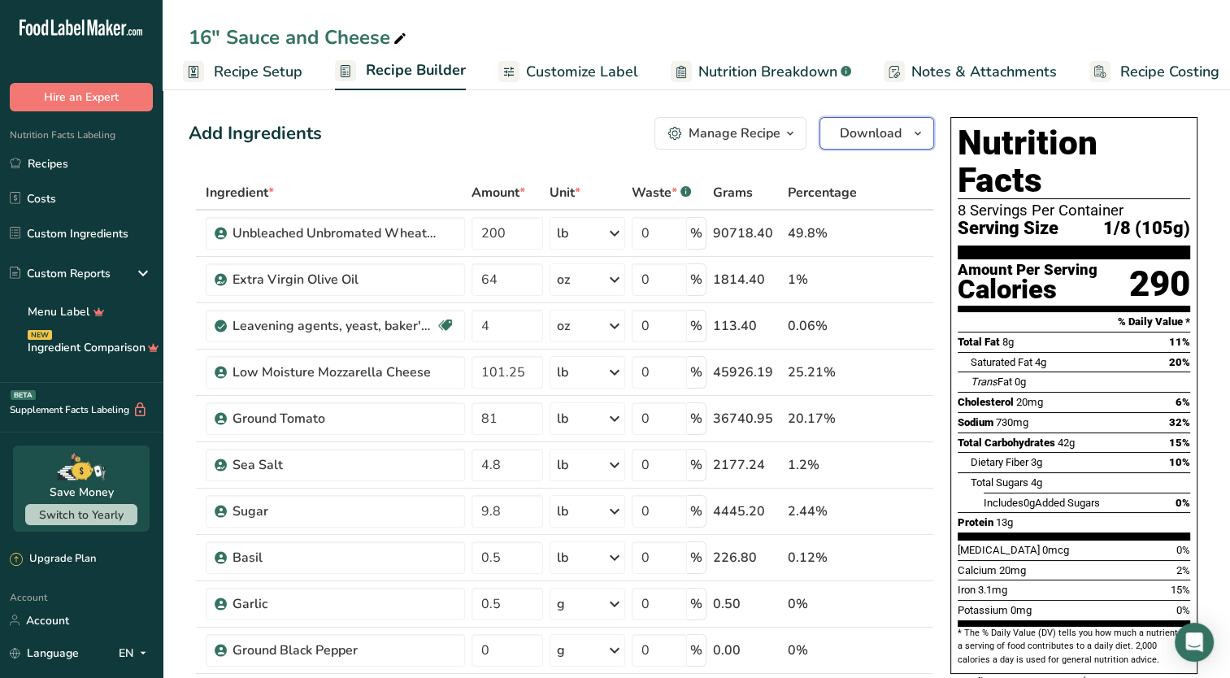
click at [907, 149] on button "Download" at bounding box center [877, 133] width 115 height 33
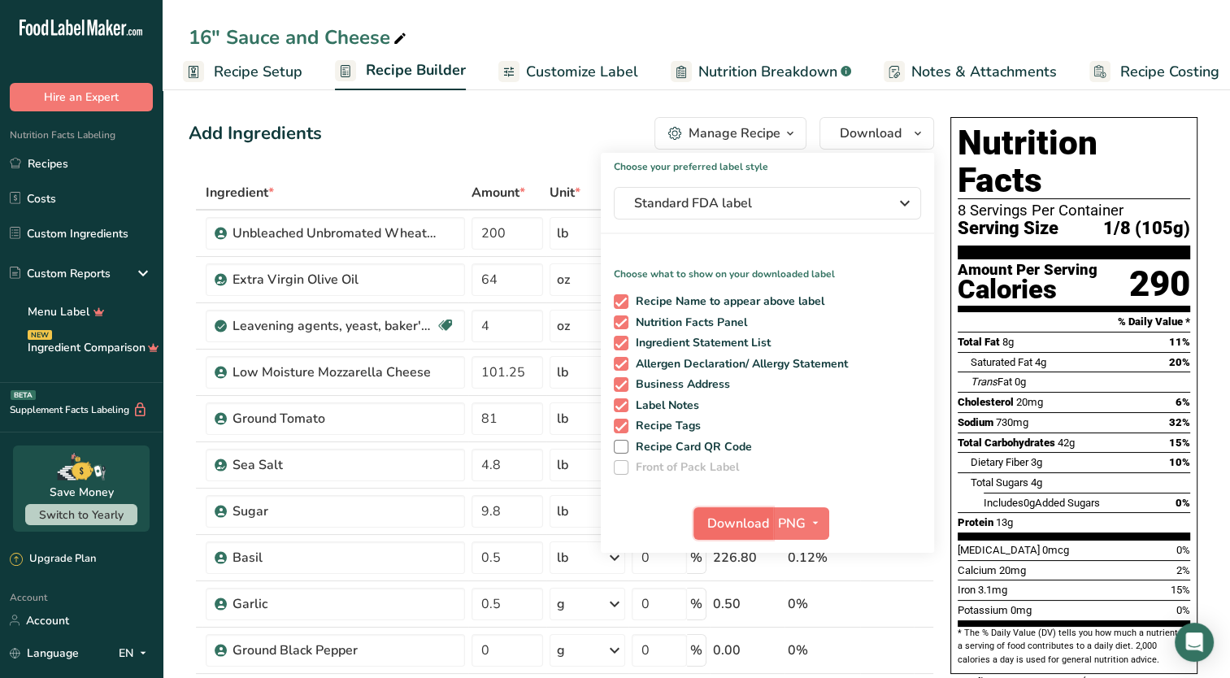
click at [745, 519] on span "Download" at bounding box center [738, 524] width 62 height 20
